Goal: Find contact information: Obtain details needed to contact an individual or organization

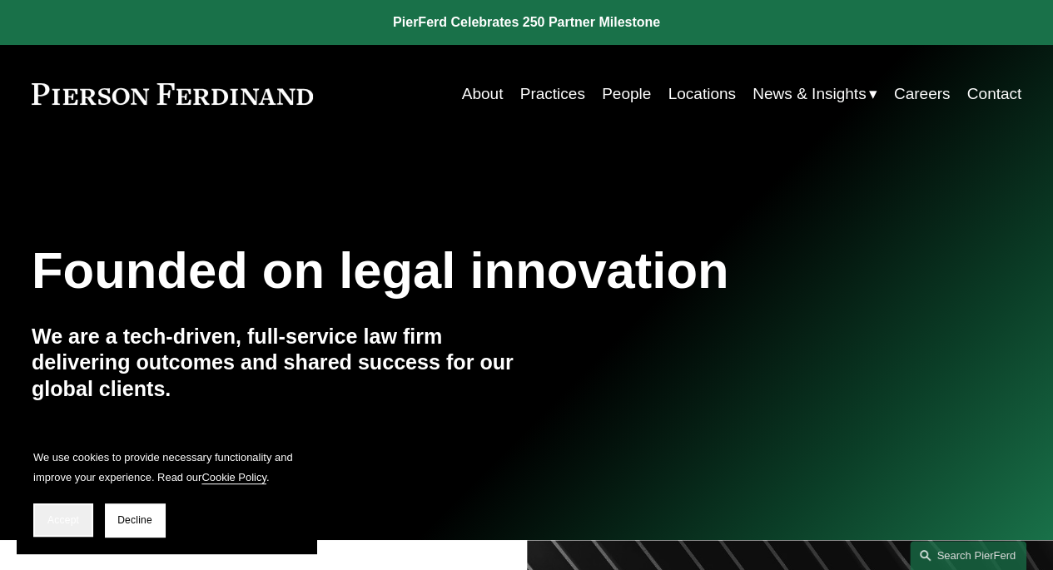
click at [66, 536] on button "Accept" at bounding box center [63, 520] width 60 height 33
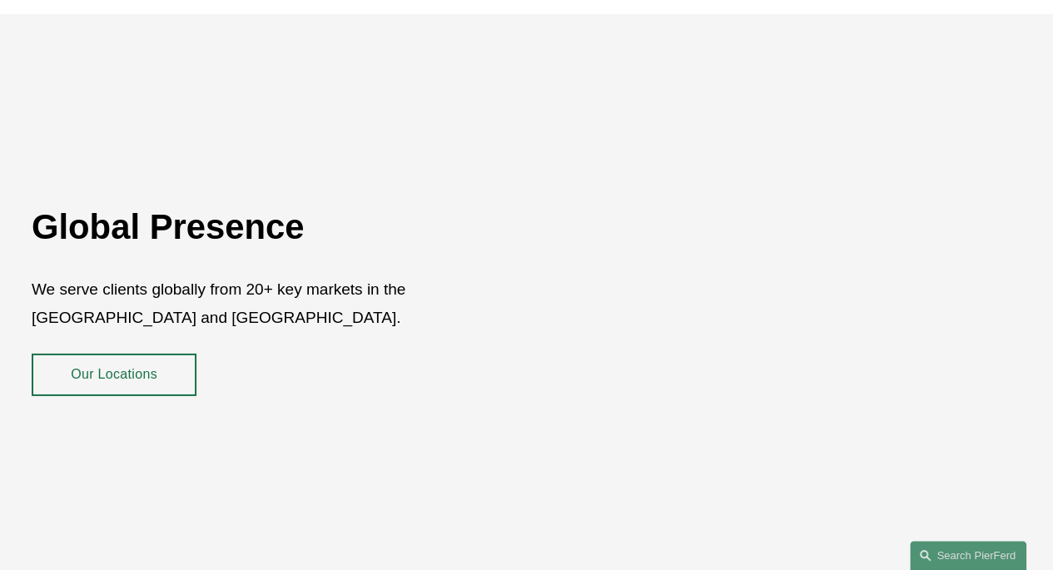
scroll to position [2581, 0]
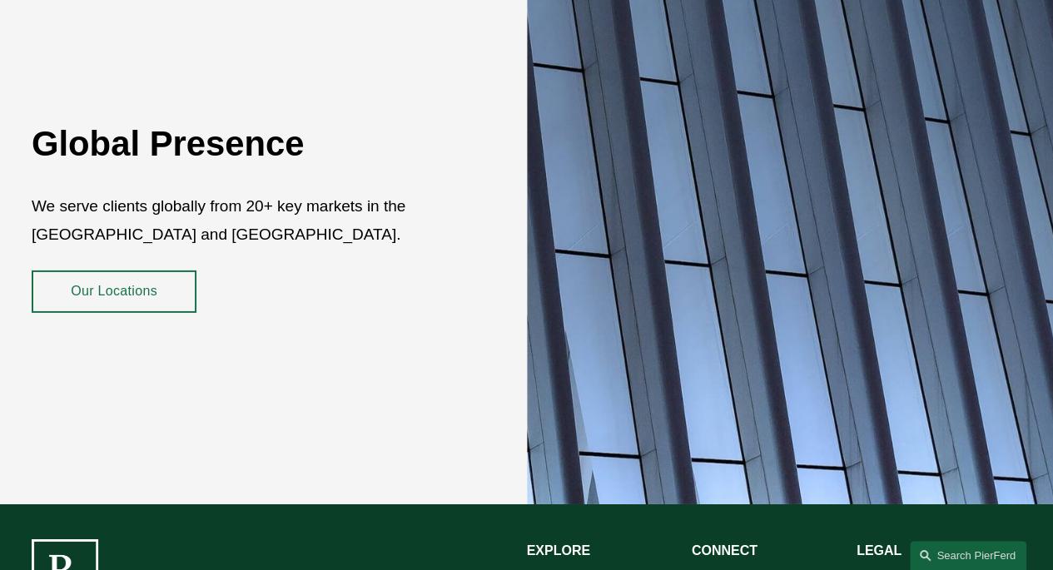
click at [137, 271] on link "Our Locations" at bounding box center [114, 292] width 165 height 42
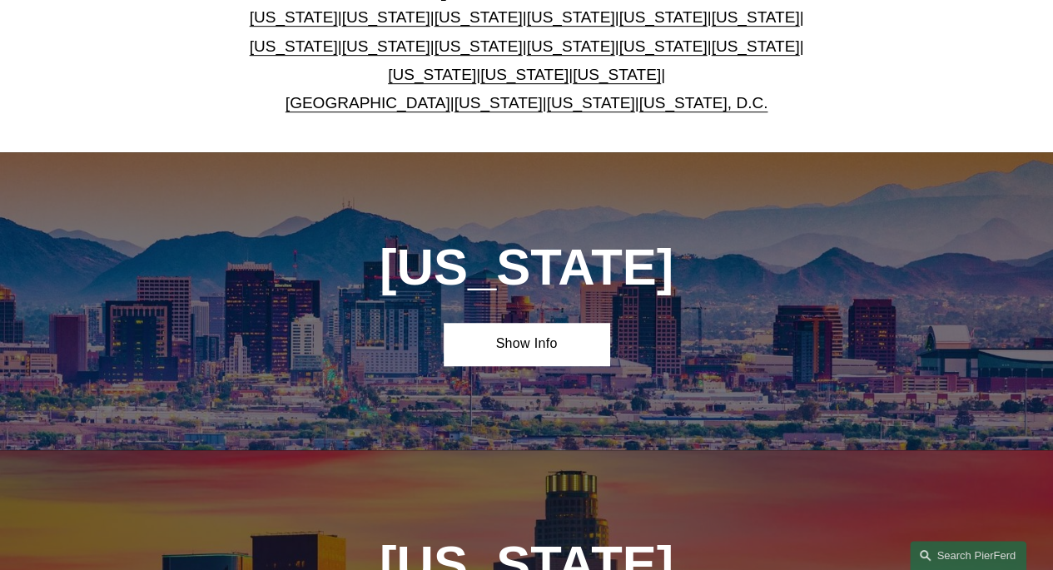
scroll to position [250, 0]
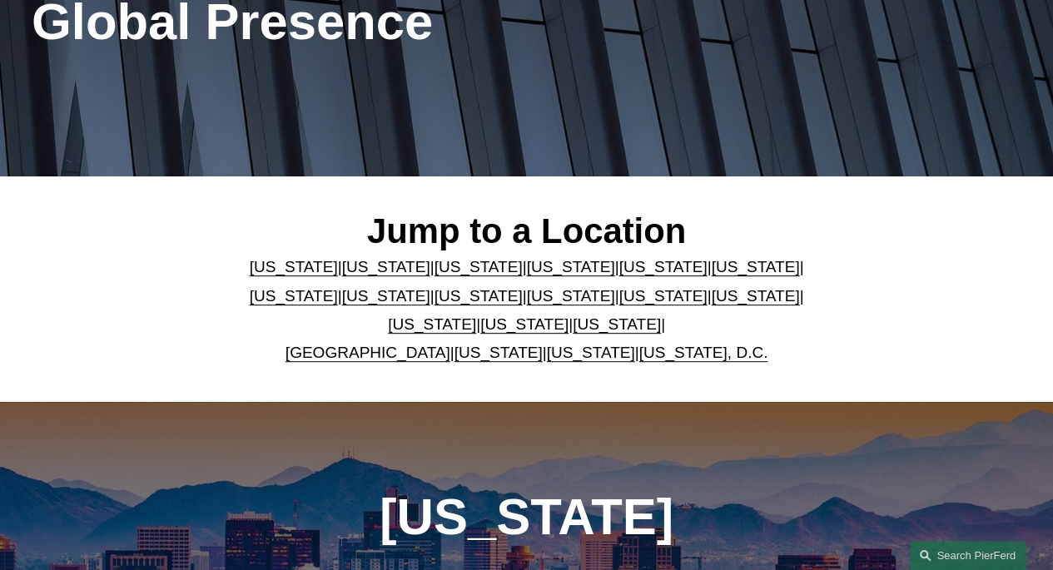
click at [358, 349] on link "[GEOGRAPHIC_DATA]" at bounding box center [368, 352] width 165 height 17
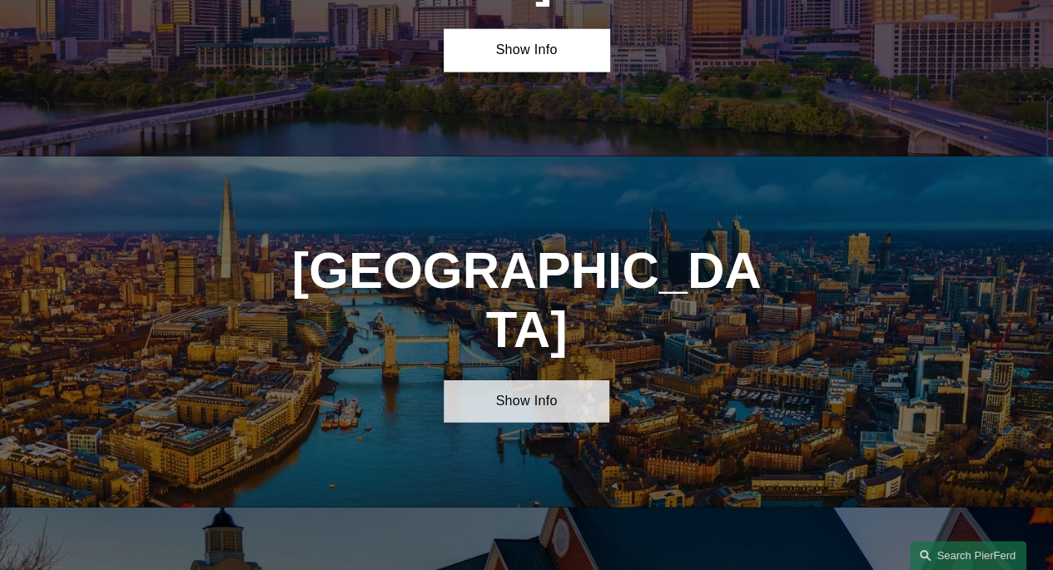
click at [496, 380] on link "Show Info" at bounding box center [526, 401] width 165 height 42
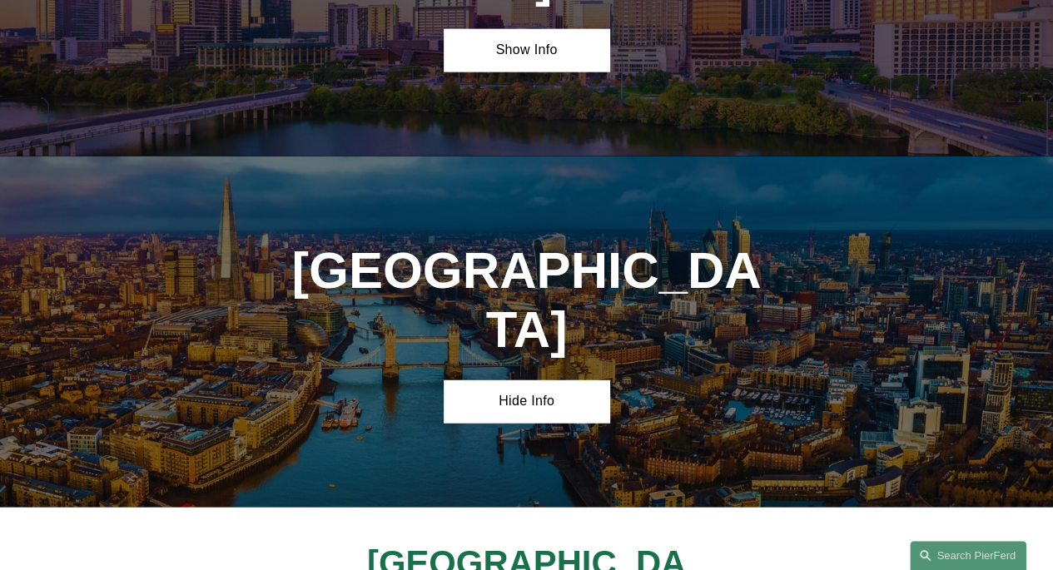
drag, startPoint x: 423, startPoint y: 422, endPoint x: 679, endPoint y: 430, distance: 256.5
drag, startPoint x: 659, startPoint y: 424, endPoint x: 344, endPoint y: 435, distance: 315.7
